Goal: Information Seeking & Learning: Learn about a topic

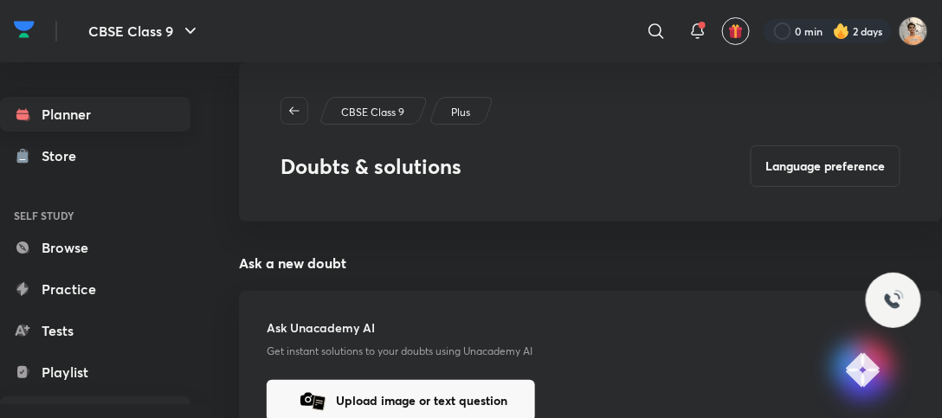
click at [62, 126] on link "Planner" at bounding box center [95, 114] width 190 height 35
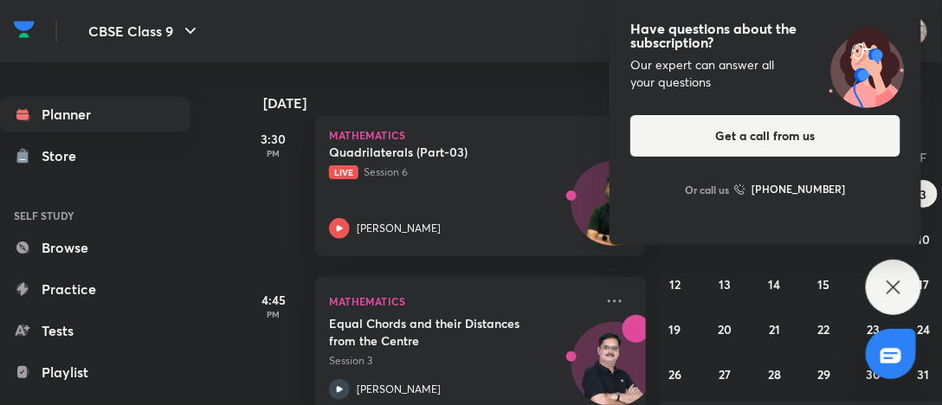
scroll to position [400, 0]
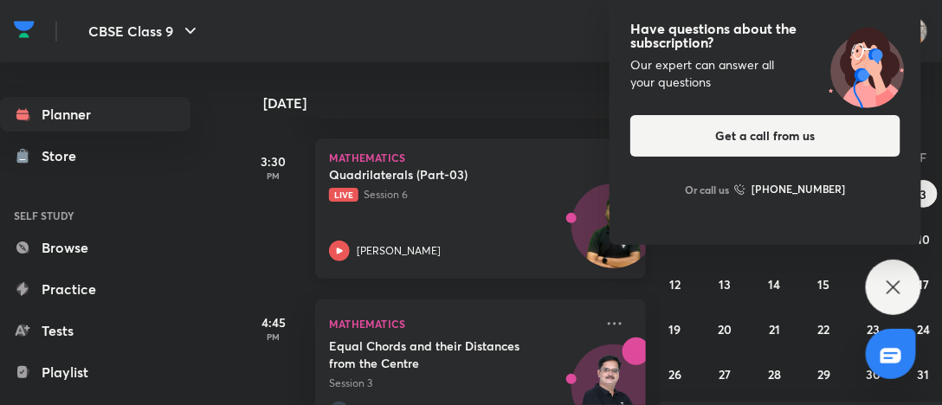
click at [442, 235] on div "Quadrilaterals (Part-03) Live Session 6 [PERSON_NAME]" at bounding box center [461, 213] width 265 height 95
